Goal: Information Seeking & Learning: Find specific page/section

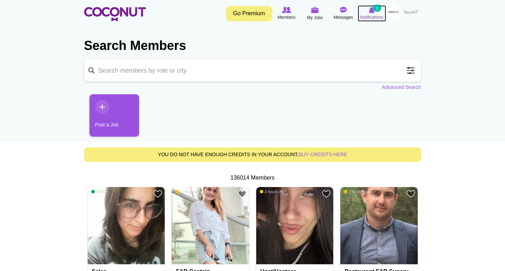
click at [372, 14] on span "Notifications" at bounding box center [371, 17] width 23 height 7
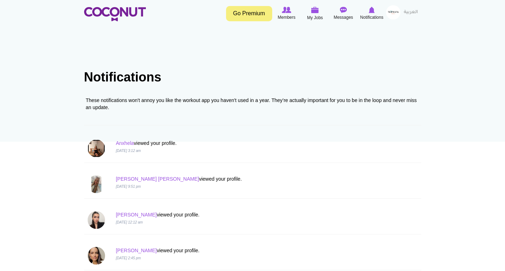
click at [97, 149] on img at bounding box center [97, 149] width 18 height 18
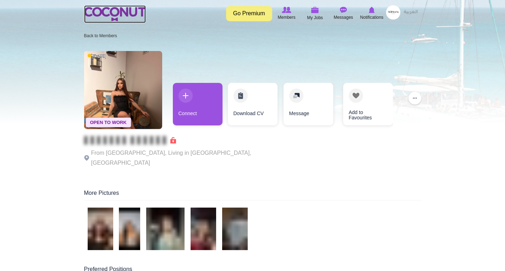
click at [116, 16] on img at bounding box center [115, 14] width 62 height 14
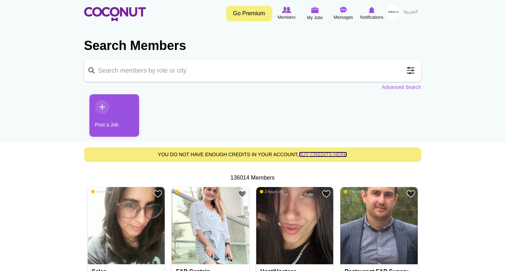
click at [315, 155] on link "buy credits here" at bounding box center [323, 155] width 49 height 6
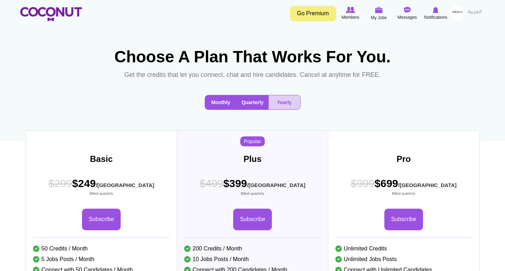
click at [218, 110] on button "Monthly" at bounding box center [221, 102] width 32 height 14
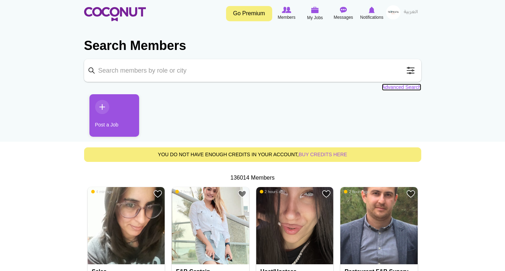
click at [388, 86] on link "Advanced Search" at bounding box center [401, 87] width 39 height 7
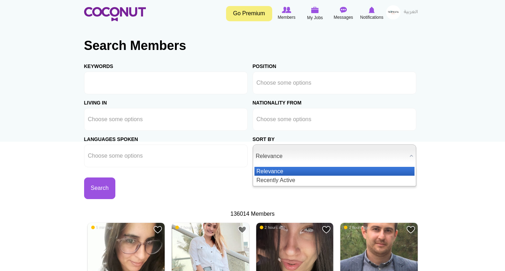
click at [279, 157] on span "Relevance" at bounding box center [331, 156] width 151 height 23
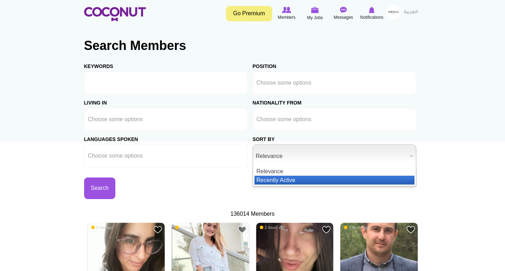
click at [277, 181] on li "Recently Active" at bounding box center [334, 180] width 160 height 9
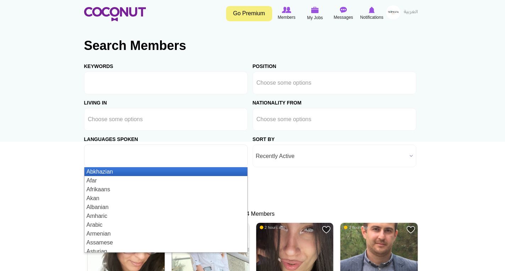
click at [169, 165] on ul at bounding box center [166, 156] width 164 height 23
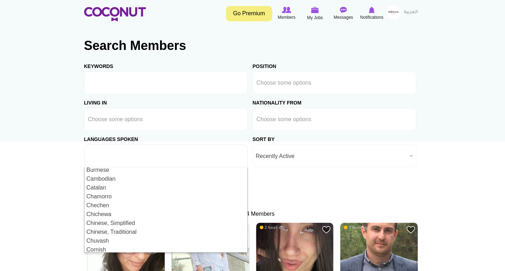
scroll to position [298, 0]
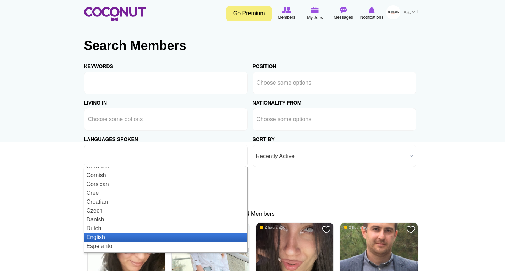
click at [123, 238] on li "English" at bounding box center [165, 237] width 163 height 9
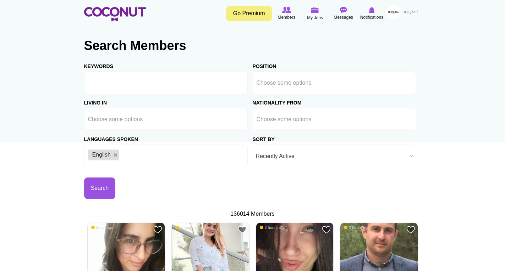
scroll to position [0, 0]
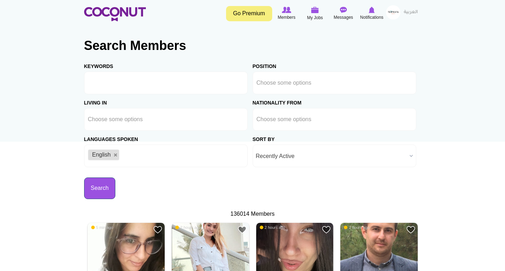
click at [106, 187] on button "Search" at bounding box center [100, 189] width 32 height 22
click at [108, 191] on button "Search" at bounding box center [100, 189] width 32 height 22
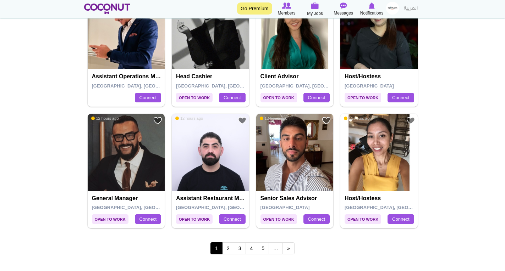
scroll to position [1235, 0]
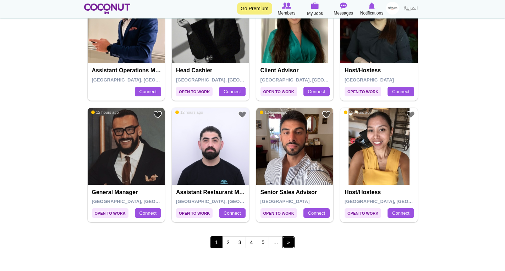
click at [292, 242] on link "next ›" at bounding box center [288, 243] width 12 height 12
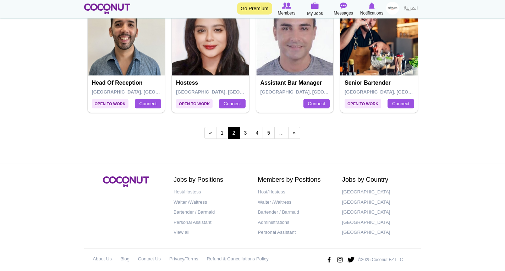
scroll to position [1352, 0]
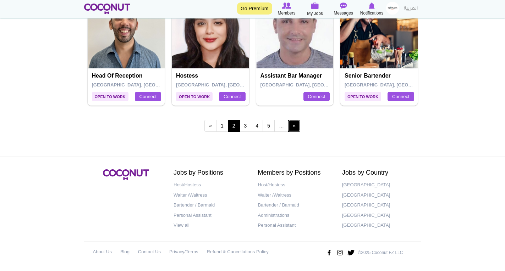
click at [292, 125] on link "next ›" at bounding box center [294, 126] width 12 height 12
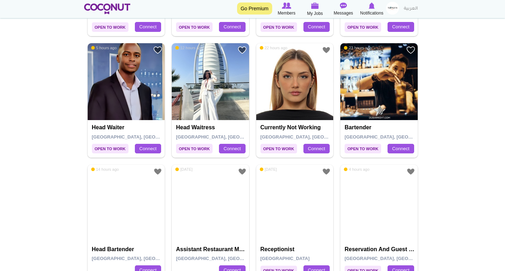
scroll to position [326, 0]
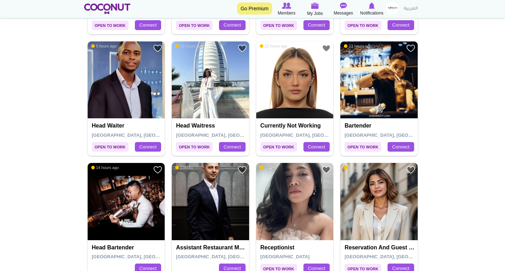
click at [276, 92] on img at bounding box center [294, 80] width 77 height 77
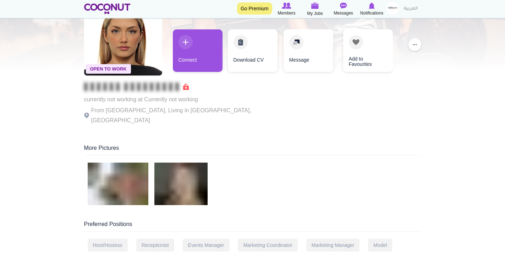
scroll to position [14, 0]
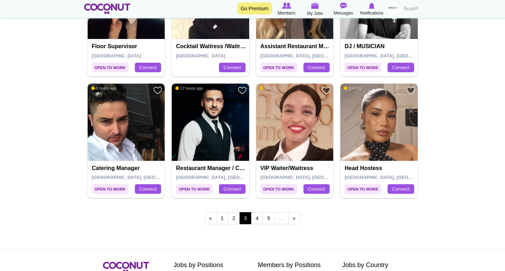
scroll to position [1291, 0]
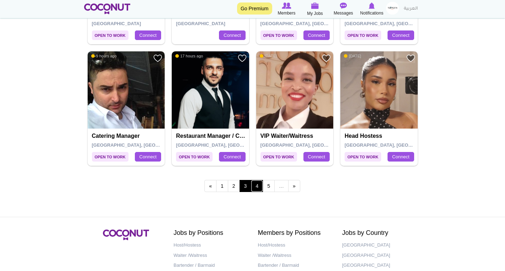
click at [258, 189] on link "4" at bounding box center [257, 186] width 12 height 12
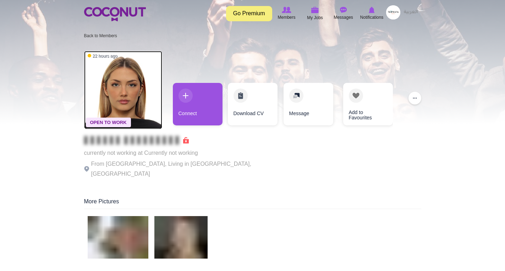
click at [116, 89] on img at bounding box center [123, 90] width 78 height 78
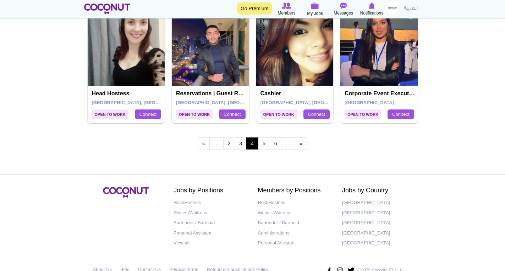
scroll to position [1334, 0]
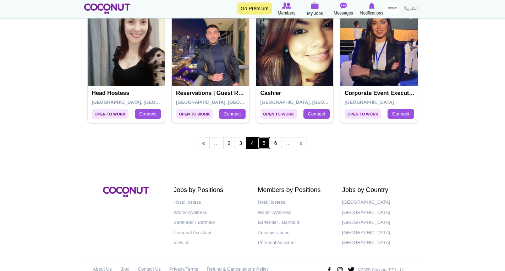
click at [263, 141] on link "5" at bounding box center [264, 143] width 12 height 12
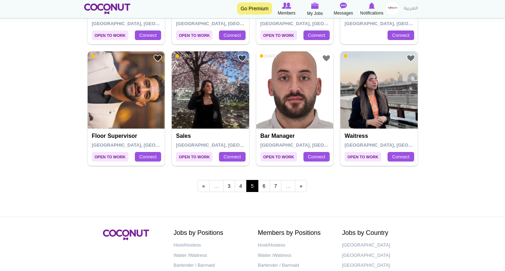
scroll to position [1306, 0]
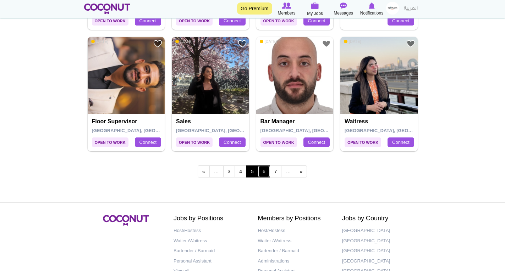
click at [261, 171] on link "6" at bounding box center [264, 172] width 12 height 12
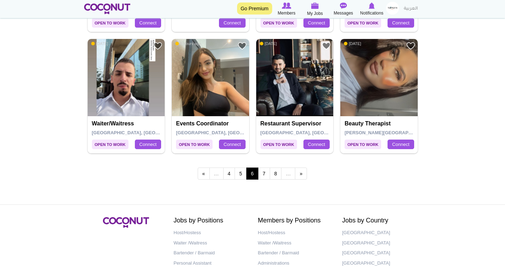
scroll to position [1306, 0]
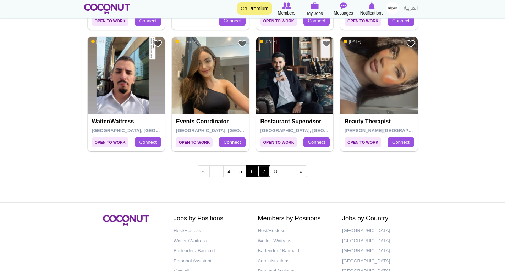
click at [261, 170] on link "7" at bounding box center [264, 172] width 12 height 12
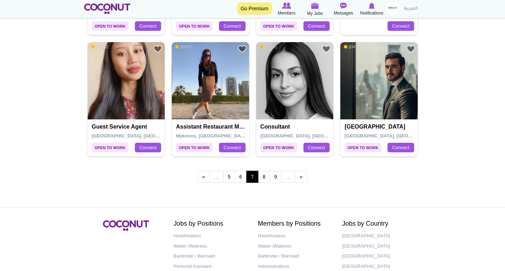
scroll to position [1306, 0]
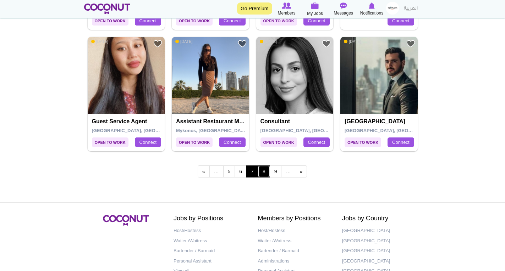
click at [265, 175] on link "8" at bounding box center [264, 172] width 12 height 12
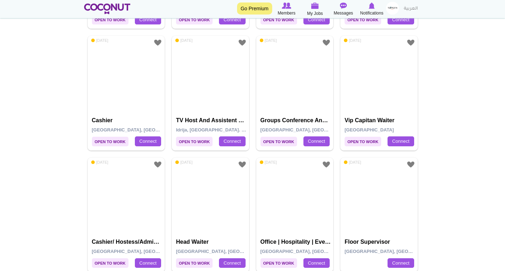
scroll to position [823, 0]
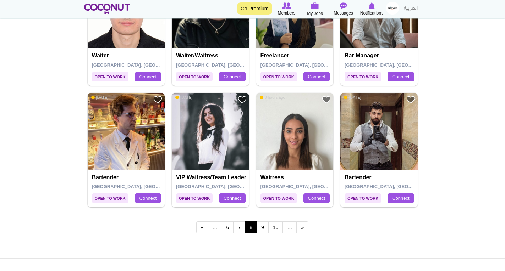
scroll to position [1263, 0]
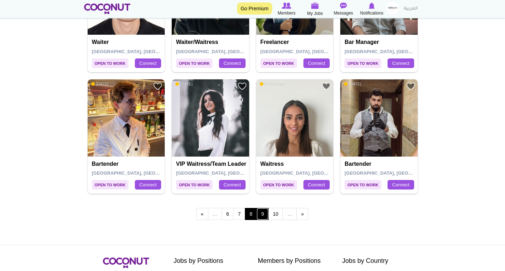
click at [263, 213] on link "9" at bounding box center [263, 214] width 12 height 12
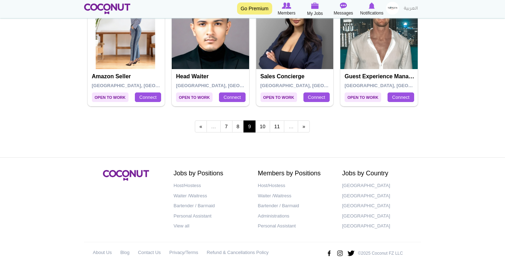
scroll to position [1352, 0]
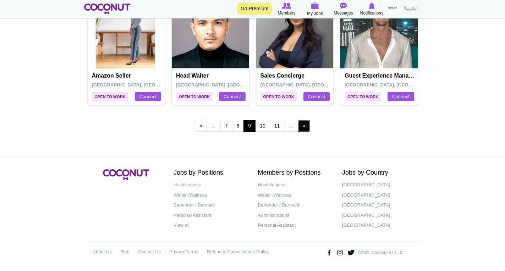
click at [302, 129] on link "next ›" at bounding box center [304, 126] width 12 height 12
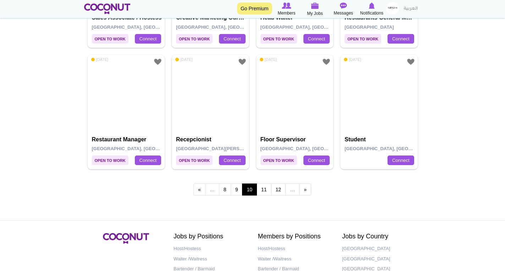
scroll to position [1292, 0]
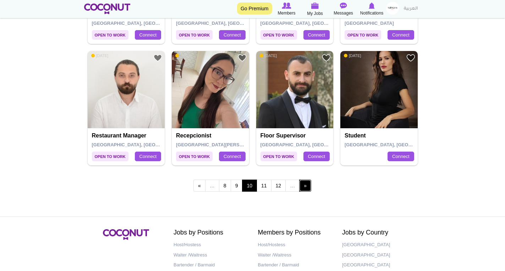
click at [304, 186] on link "next ›" at bounding box center [305, 186] width 12 height 12
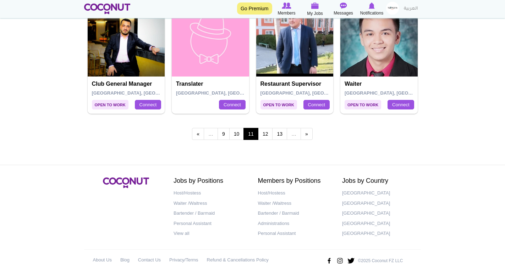
scroll to position [1352, 0]
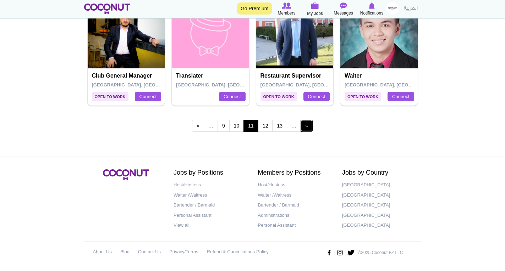
click at [308, 128] on link "next ›" at bounding box center [307, 126] width 12 height 12
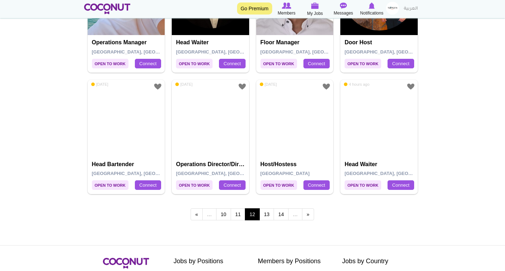
scroll to position [1263, 0]
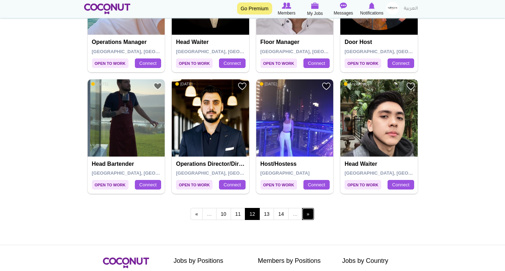
click at [307, 215] on link "next ›" at bounding box center [308, 214] width 12 height 12
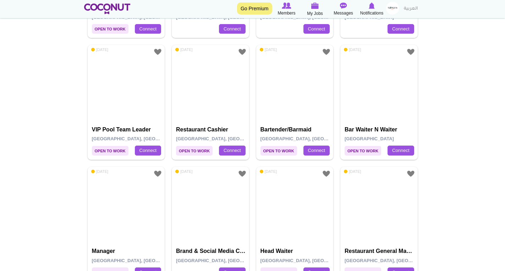
scroll to position [454, 0]
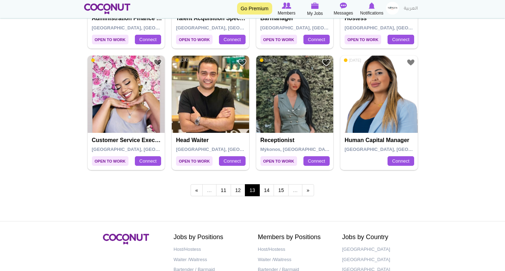
scroll to position [1292, 0]
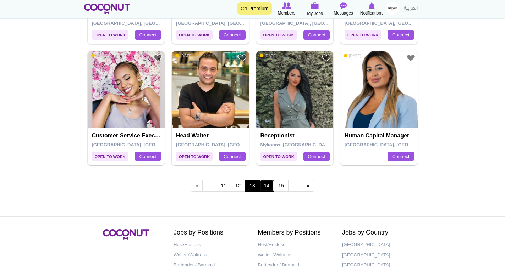
click at [265, 185] on link "14" at bounding box center [266, 186] width 15 height 12
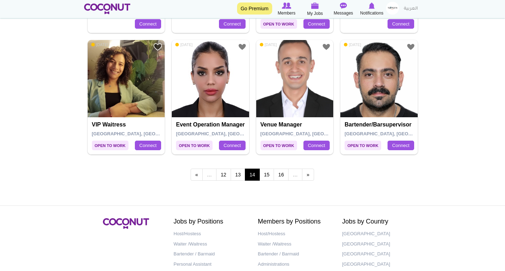
scroll to position [1306, 0]
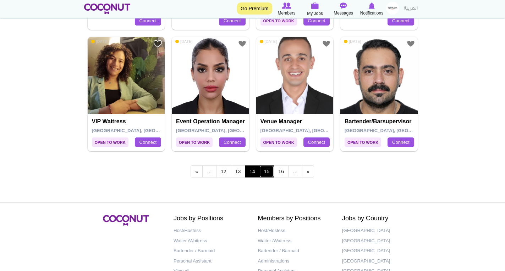
click at [265, 169] on link "15" at bounding box center [266, 172] width 15 height 12
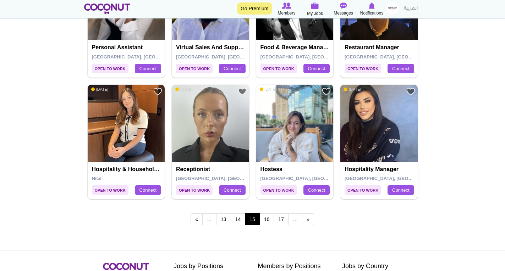
scroll to position [1263, 0]
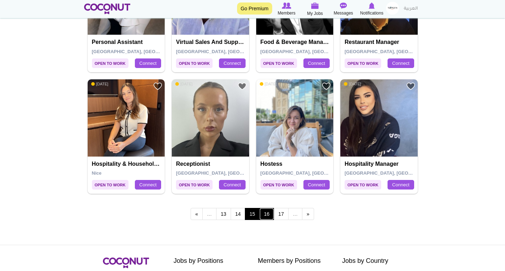
click at [268, 213] on link "16" at bounding box center [266, 214] width 15 height 12
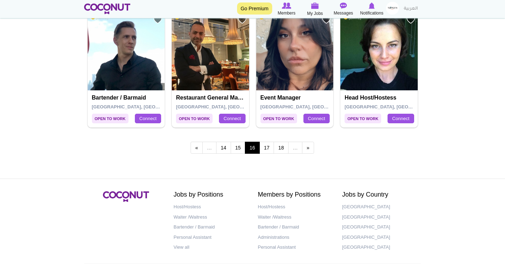
scroll to position [1352, 0]
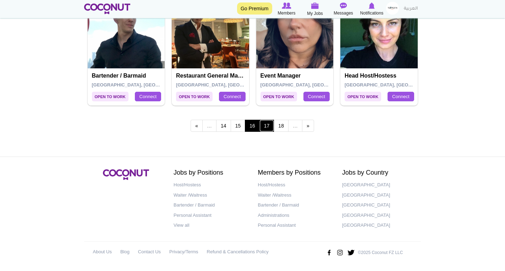
click at [266, 126] on link "17" at bounding box center [266, 126] width 15 height 12
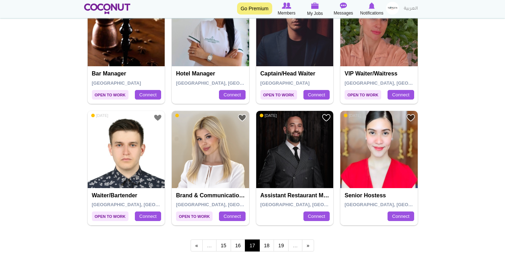
scroll to position [1235, 0]
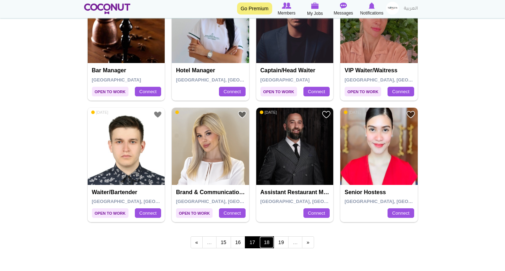
click at [268, 242] on link "18" at bounding box center [266, 243] width 15 height 12
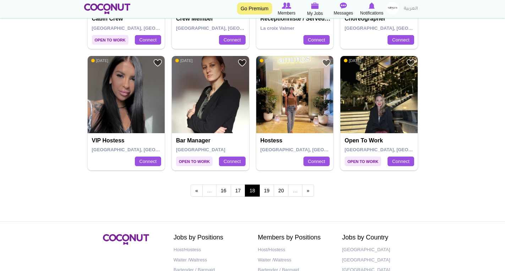
scroll to position [1292, 0]
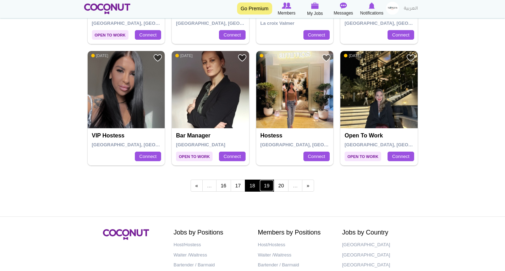
click at [269, 187] on link "19" at bounding box center [266, 186] width 15 height 12
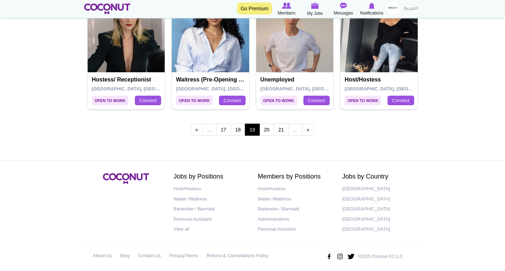
scroll to position [1348, 0]
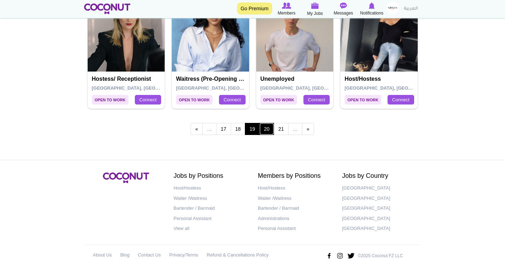
click at [266, 132] on link "20" at bounding box center [266, 129] width 15 height 12
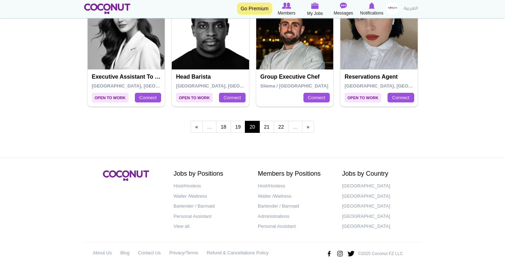
scroll to position [1352, 0]
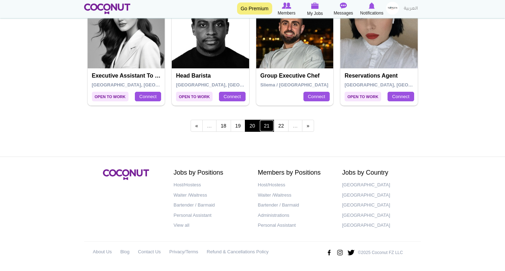
click at [263, 126] on link "21" at bounding box center [266, 126] width 15 height 12
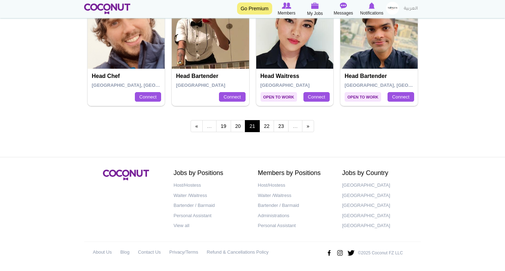
scroll to position [1352, 0]
